Goal: Task Accomplishment & Management: Manage account settings

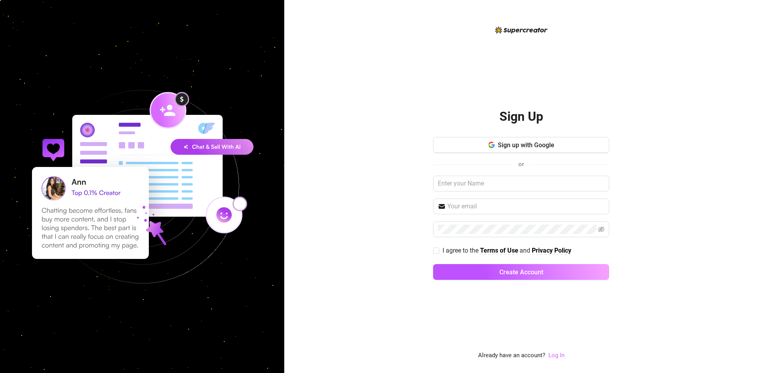
click at [555, 354] on link "Log In" at bounding box center [557, 355] width 16 height 7
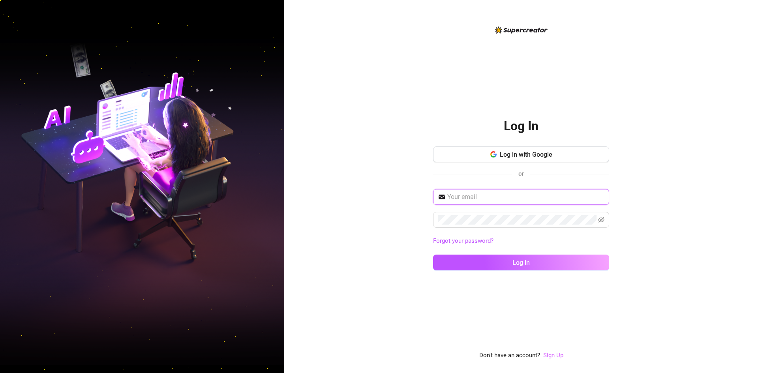
type input "[EMAIL_ADDRESS][DOMAIN_NAME]"
click at [552, 150] on button "Log in with Google" at bounding box center [521, 155] width 176 height 16
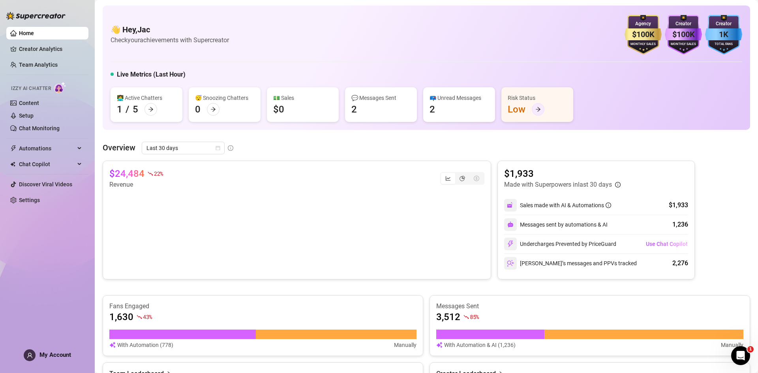
click at [536, 109] on icon "arrow-right" at bounding box center [539, 110] width 6 height 6
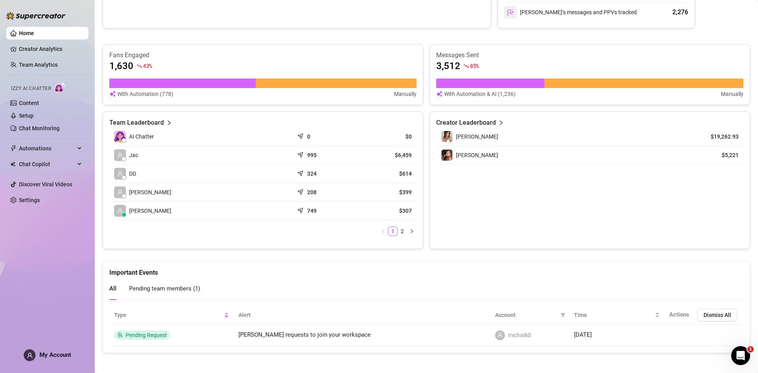
scroll to position [255, 0]
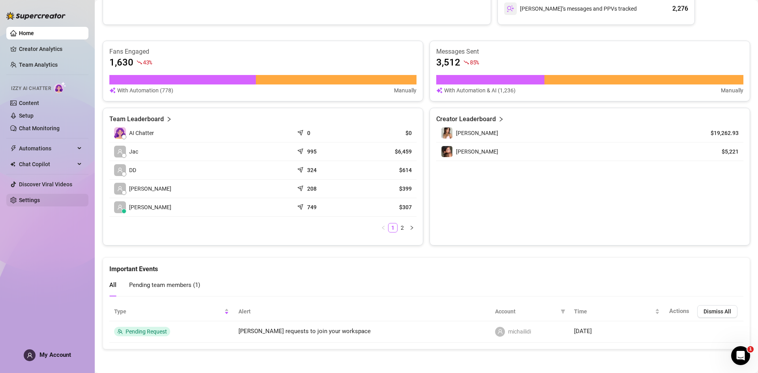
click at [34, 202] on link "Settings" at bounding box center [29, 200] width 21 height 6
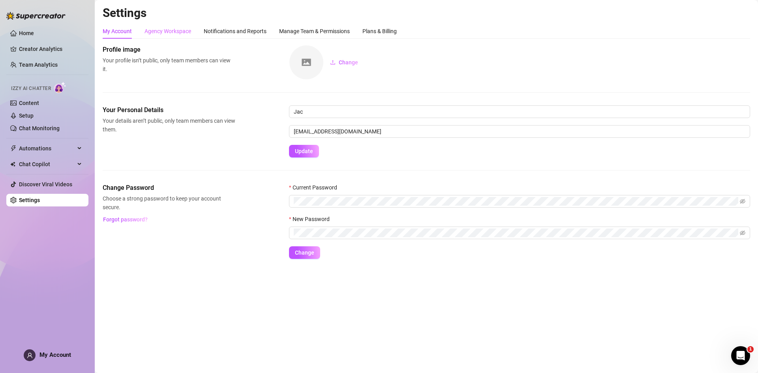
click at [165, 26] on div "Agency Workspace" at bounding box center [168, 31] width 47 height 15
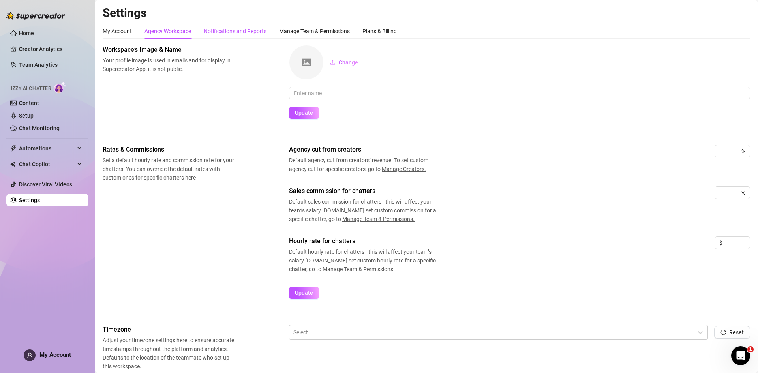
click at [221, 32] on div "Notifications and Reports" at bounding box center [235, 31] width 63 height 9
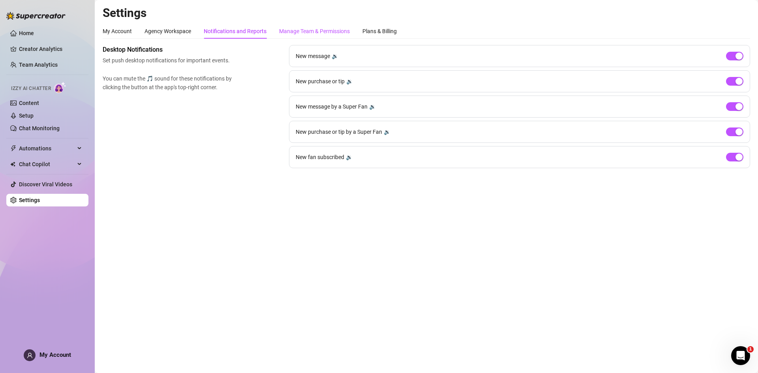
click at [298, 27] on div "Manage Team & Permissions" at bounding box center [314, 31] width 71 height 9
click at [299, 29] on div "Manage Team & Permissions" at bounding box center [314, 31] width 71 height 9
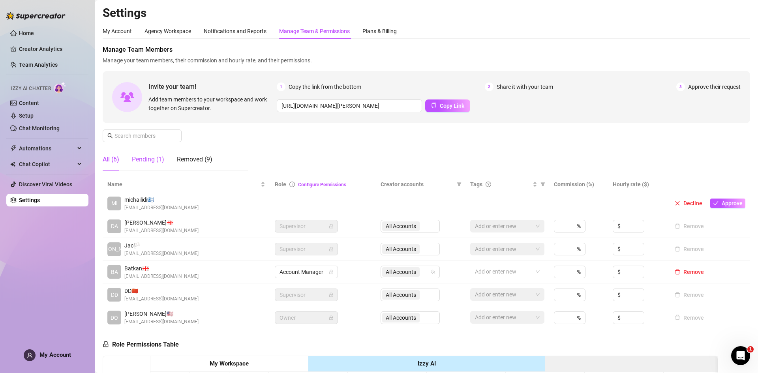
click at [158, 162] on div "Pending (1)" at bounding box center [148, 159] width 32 height 9
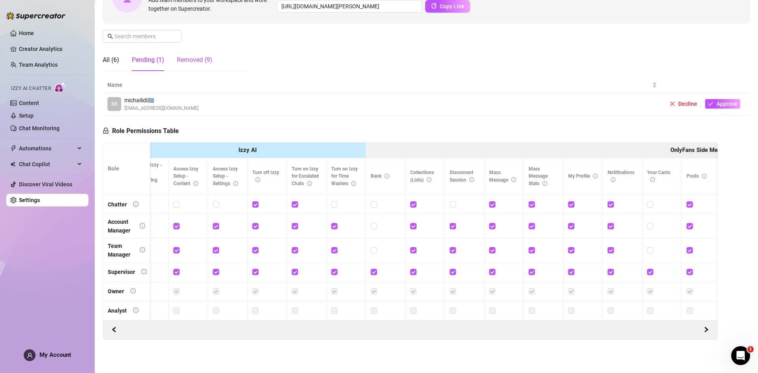
click at [207, 55] on div "Removed (9)" at bounding box center [195, 59] width 36 height 9
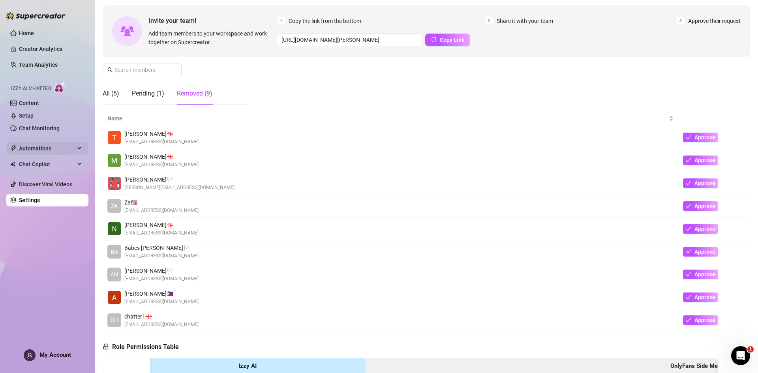
click at [78, 144] on div "Automations" at bounding box center [47, 148] width 82 height 13
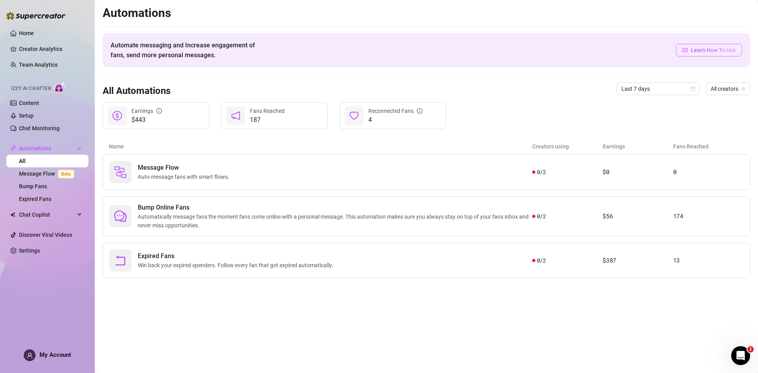
click at [712, 49] on span "Learn How To Use" at bounding box center [713, 50] width 45 height 9
click at [35, 102] on link "Content" at bounding box center [29, 103] width 20 height 6
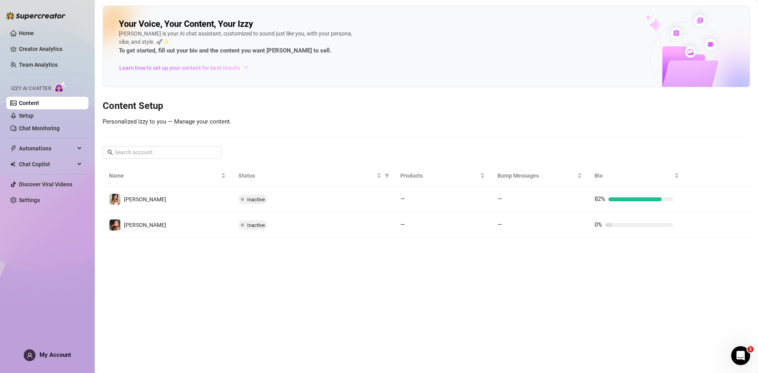
drag, startPoint x: 225, startPoint y: 68, endPoint x: 196, endPoint y: 68, distance: 28.8
click at [196, 68] on span "Learn how to set up your content for best results" at bounding box center [179, 68] width 121 height 9
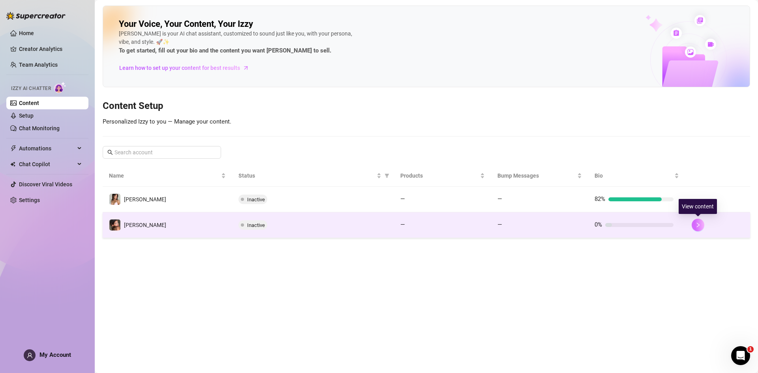
click at [703, 227] on button "button" at bounding box center [698, 225] width 13 height 13
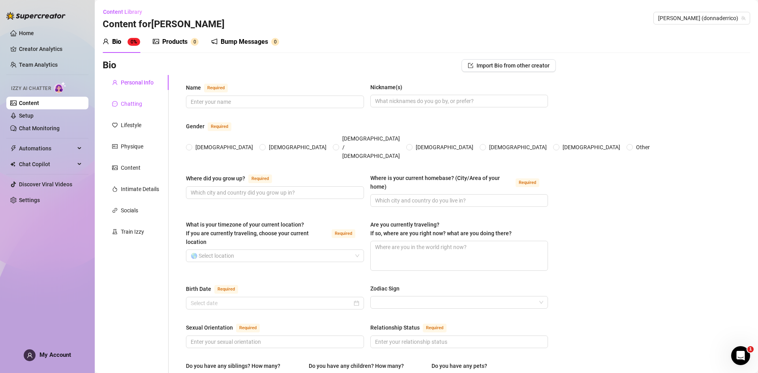
click at [129, 101] on div "Chatting" at bounding box center [131, 104] width 21 height 9
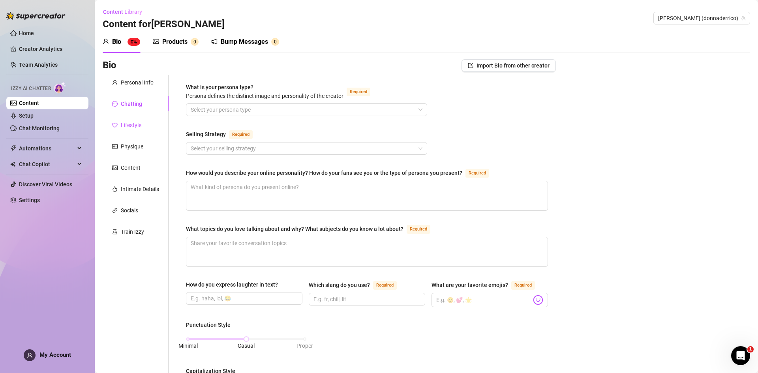
click at [131, 122] on div "Lifestyle" at bounding box center [131, 125] width 21 height 9
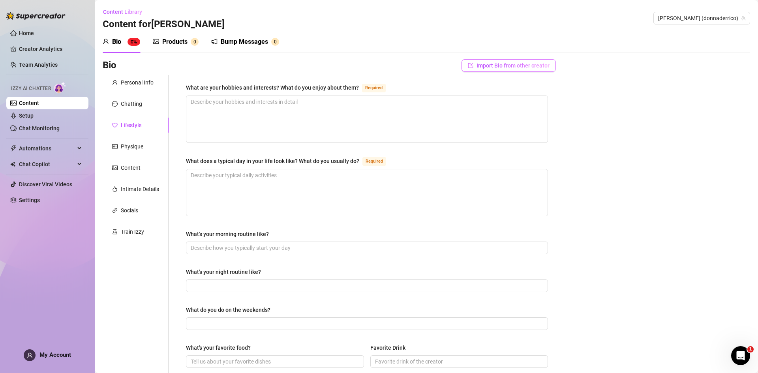
click at [478, 65] on span "Import Bio from other creator" at bounding box center [513, 65] width 73 height 6
click at [409, 51] on div "Bio 0% Products 0 Bump Messages 0" at bounding box center [427, 42] width 648 height 22
click at [124, 209] on div "Socials" at bounding box center [129, 210] width 17 height 9
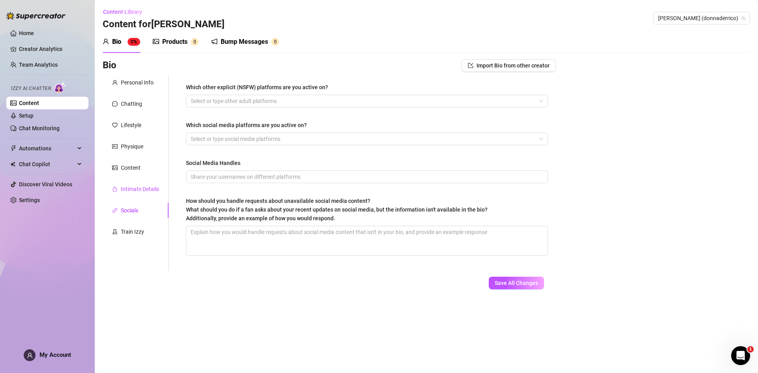
click at [119, 188] on div "Intimate Details" at bounding box center [135, 189] width 47 height 9
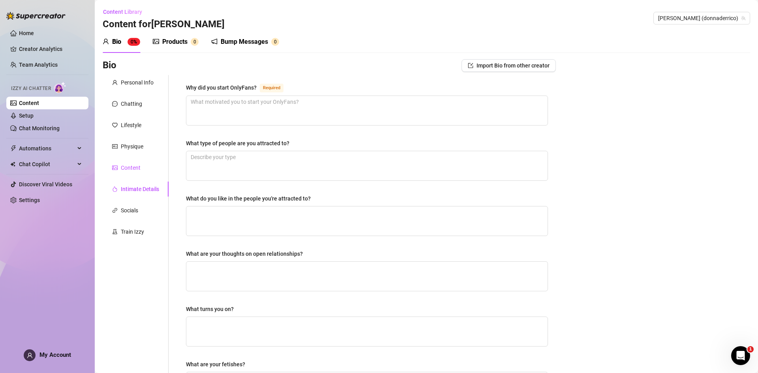
click at [126, 169] on div "Content" at bounding box center [131, 167] width 20 height 9
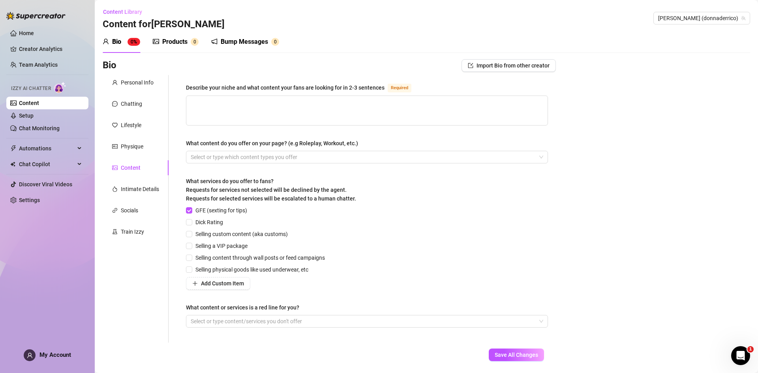
click at [181, 42] on div "Products" at bounding box center [174, 41] width 25 height 9
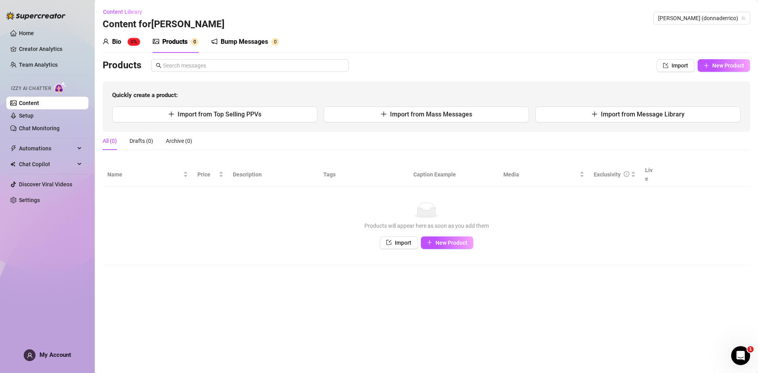
click at [233, 45] on div "Bump Messages" at bounding box center [244, 41] width 47 height 9
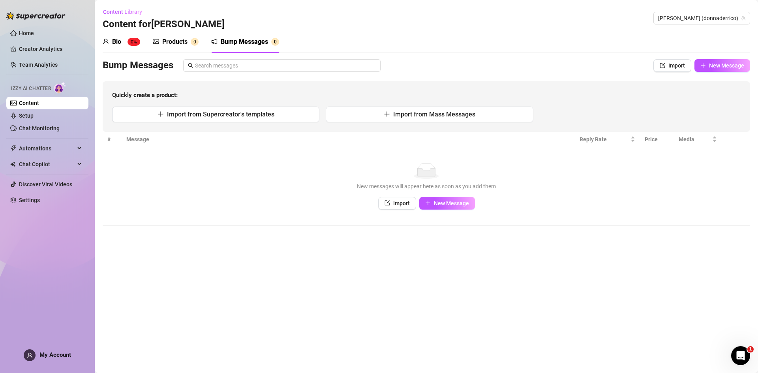
click at [127, 44] on div "Bio 0%" at bounding box center [122, 41] width 38 height 9
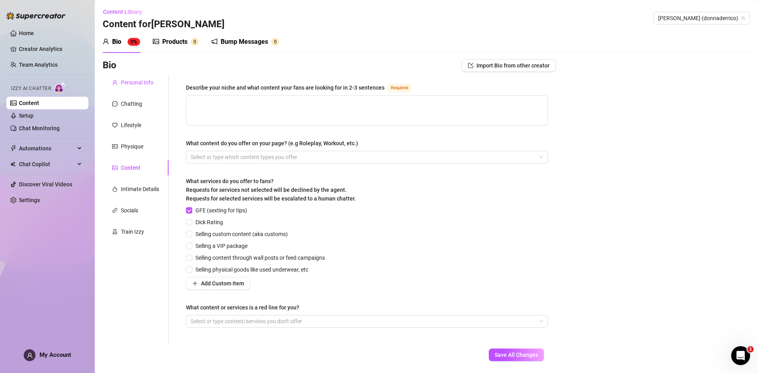
click at [130, 84] on div "Personal Info" at bounding box center [137, 82] width 33 height 9
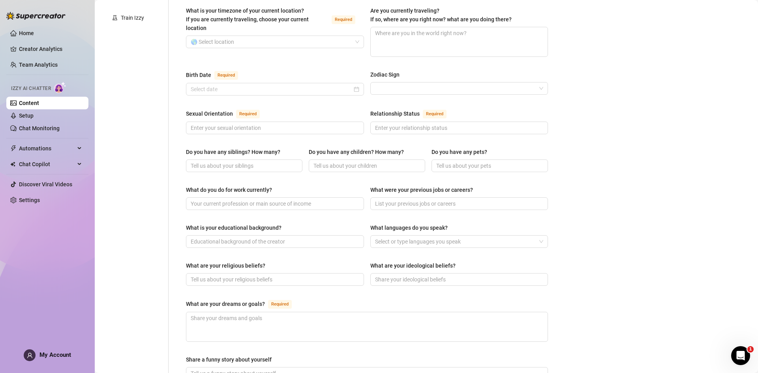
scroll to position [355, 0]
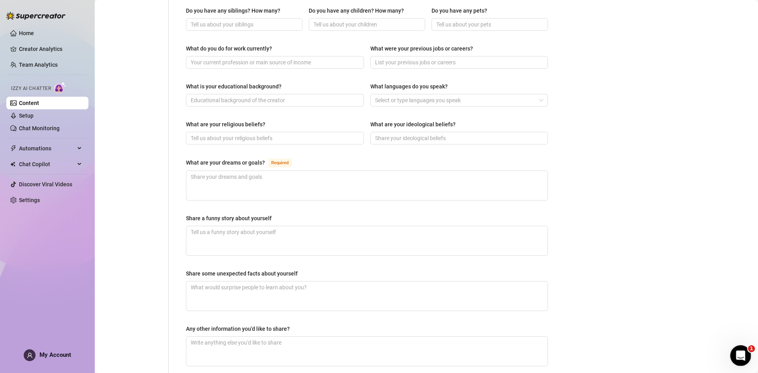
click at [737, 355] on icon "Open Intercom Messenger" at bounding box center [739, 354] width 13 height 13
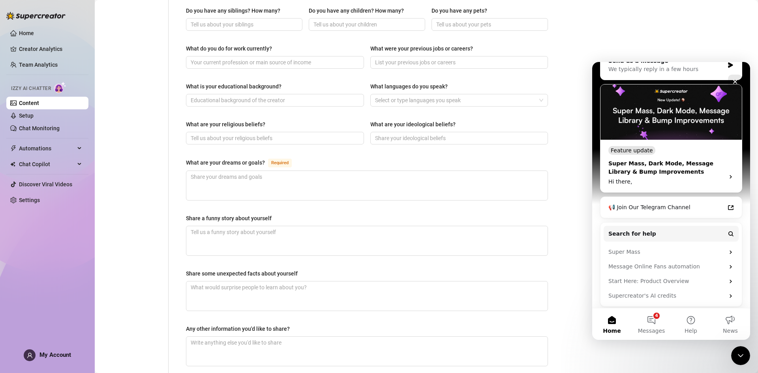
scroll to position [107, 0]
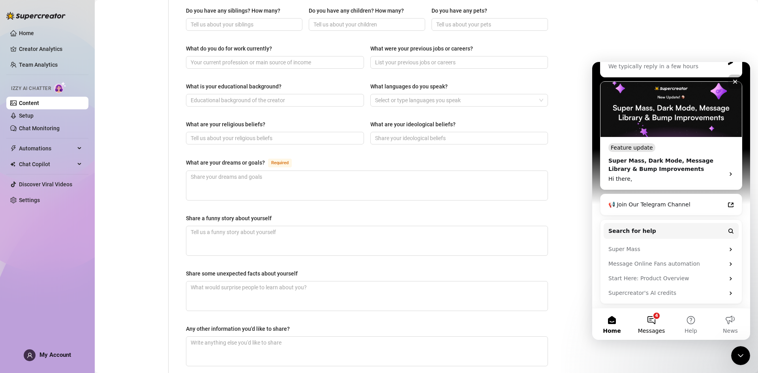
click at [650, 320] on button "4 Messages" at bounding box center [651, 324] width 39 height 32
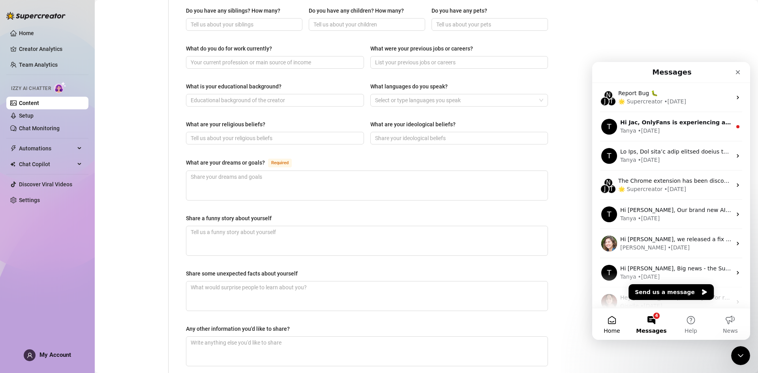
click at [618, 321] on button "Home" at bounding box center [611, 324] width 39 height 32
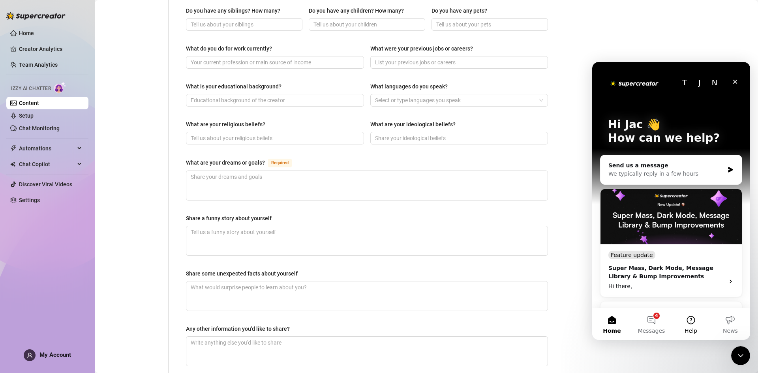
click at [694, 323] on button "Help" at bounding box center [690, 324] width 39 height 32
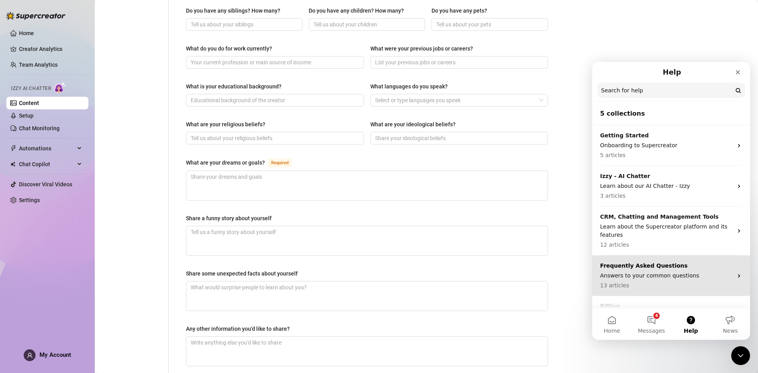
scroll to position [29, 0]
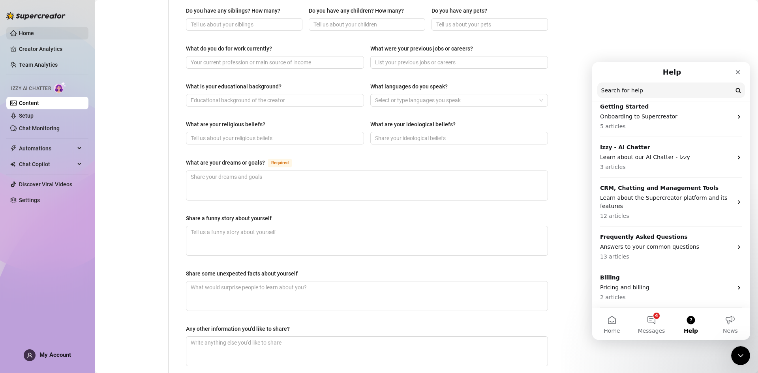
click at [34, 32] on link "Home" at bounding box center [26, 33] width 15 height 6
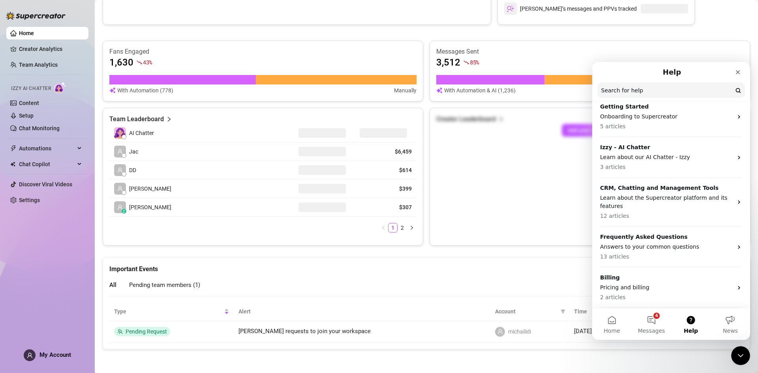
scroll to position [255, 0]
